Goal: Find specific page/section: Find specific page/section

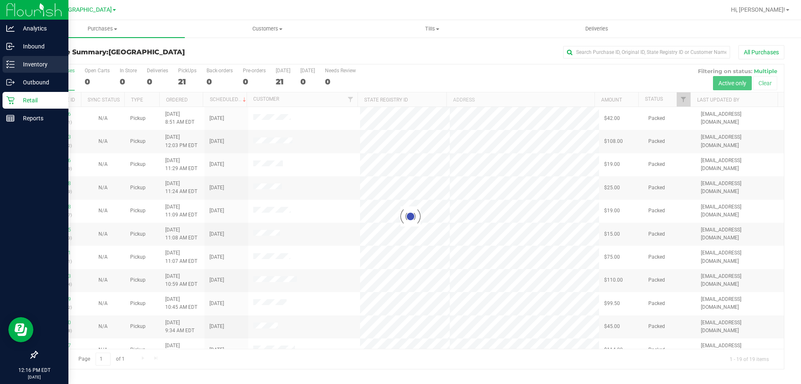
click at [23, 65] on p "Inventory" at bounding box center [40, 64] width 50 height 10
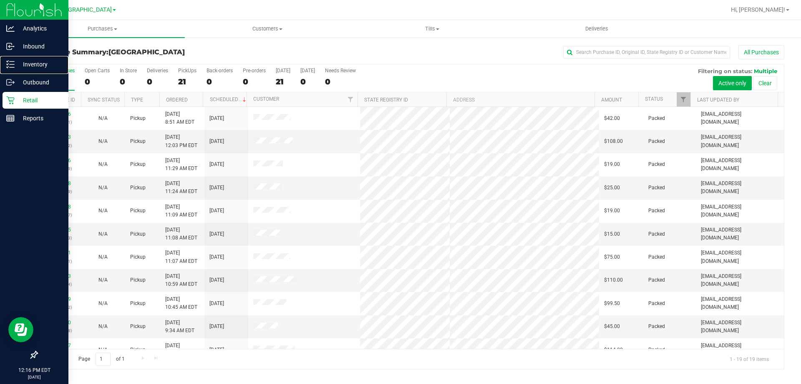
click at [23, 65] on p "Inventory" at bounding box center [40, 64] width 50 height 10
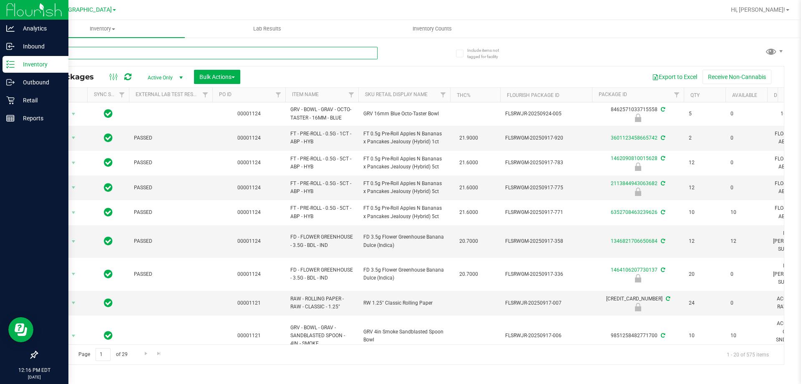
click at [152, 49] on input "text" at bounding box center [207, 53] width 341 height 13
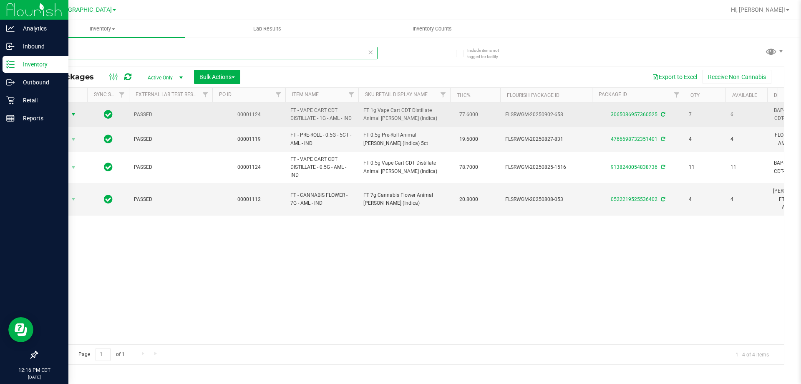
type input "aml"
click at [64, 116] on span "Action" at bounding box center [56, 115] width 23 height 12
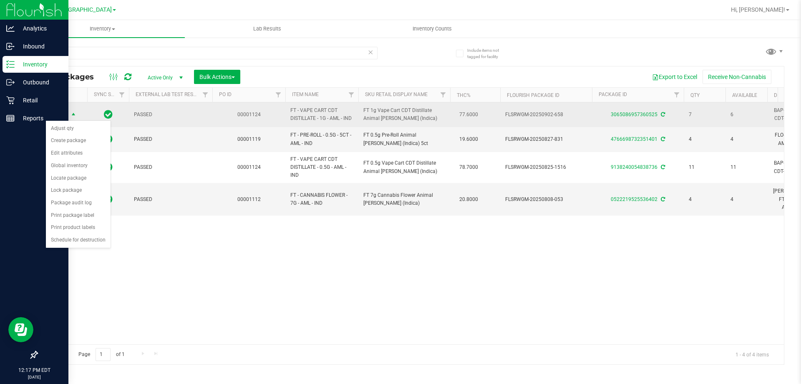
click at [74, 116] on span "select" at bounding box center [73, 114] width 7 height 7
